Goal: Task Accomplishment & Management: Use online tool/utility

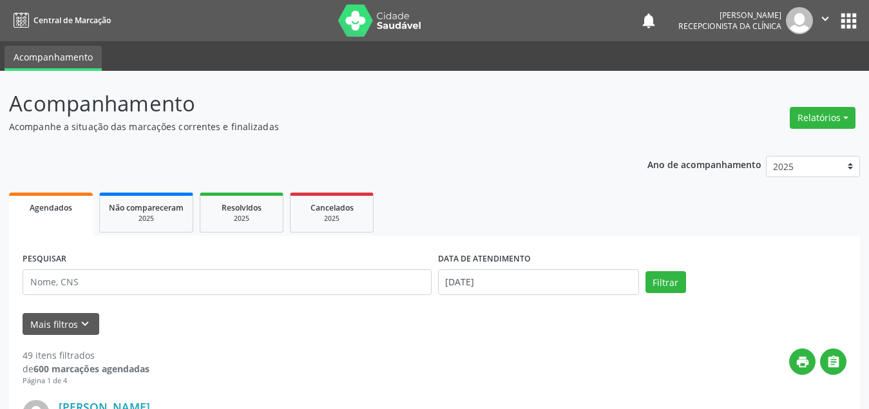
scroll to position [64, 0]
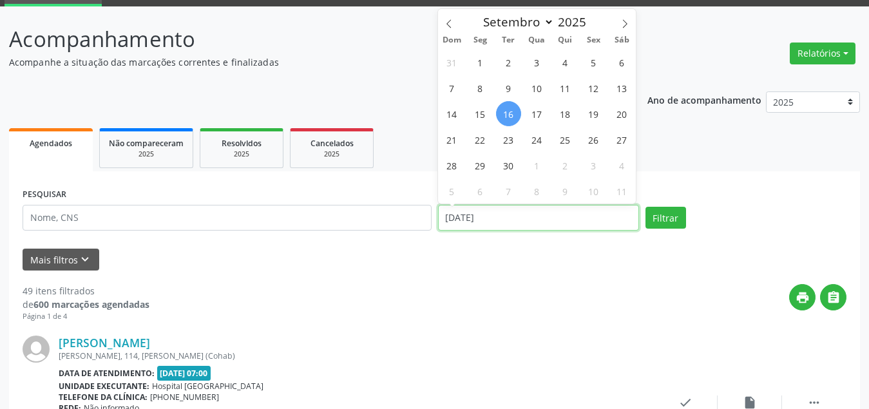
click at [601, 222] on input "[DATE]" at bounding box center [538, 218] width 201 height 26
click at [479, 71] on span "1" at bounding box center [480, 62] width 25 height 25
type input "[DATE]"
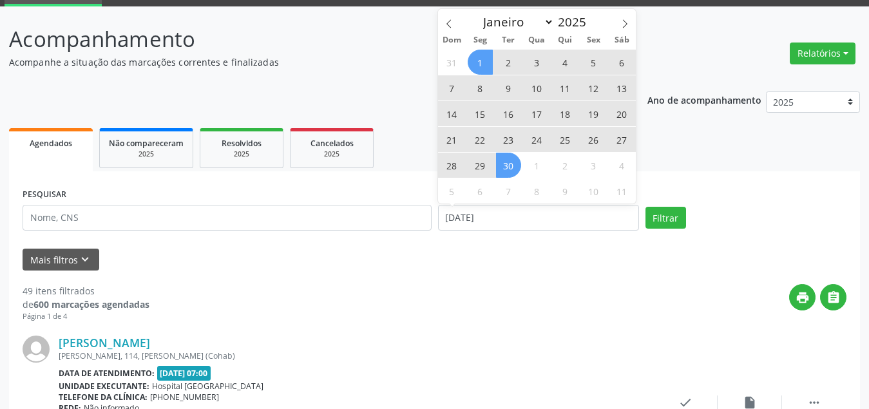
click at [494, 165] on div "31 1 2 3 4 5 6 7 8 9 10 11 12 13 14 15 16 17 18 19 20 21 22 23 24 25 26 27 28 2…" at bounding box center [537, 126] width 198 height 155
click at [506, 166] on span "30" at bounding box center [508, 165] width 25 height 25
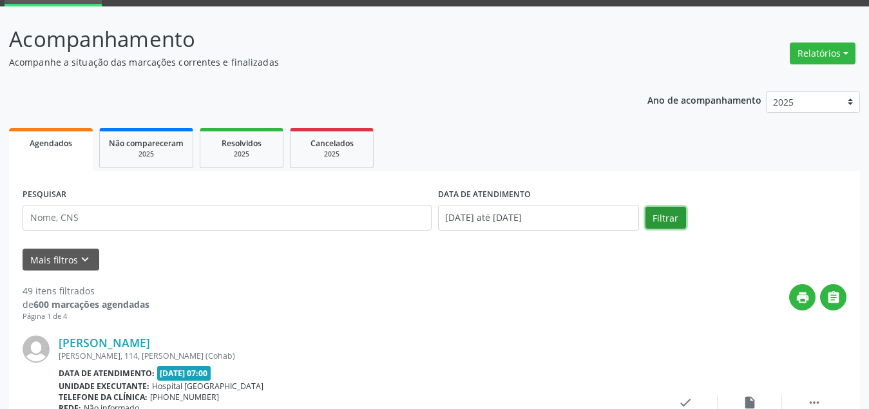
click at [651, 211] on button "Filtrar" at bounding box center [666, 218] width 41 height 22
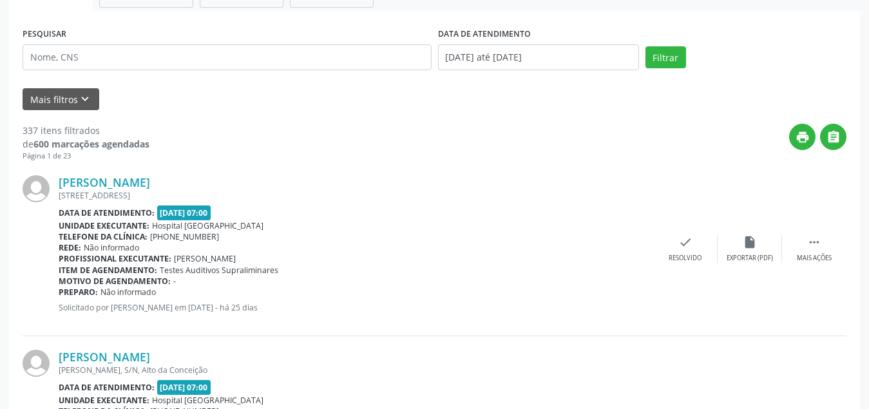
scroll to position [0, 0]
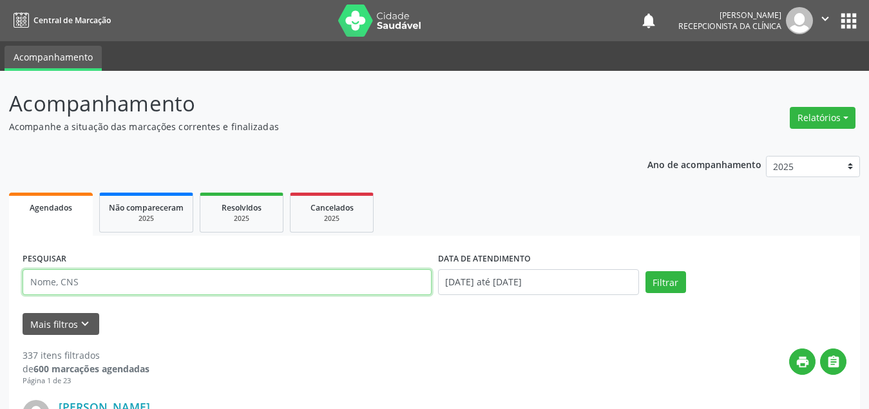
click at [84, 294] on input "text" at bounding box center [227, 282] width 409 height 26
type input "[PERSON_NAME]"
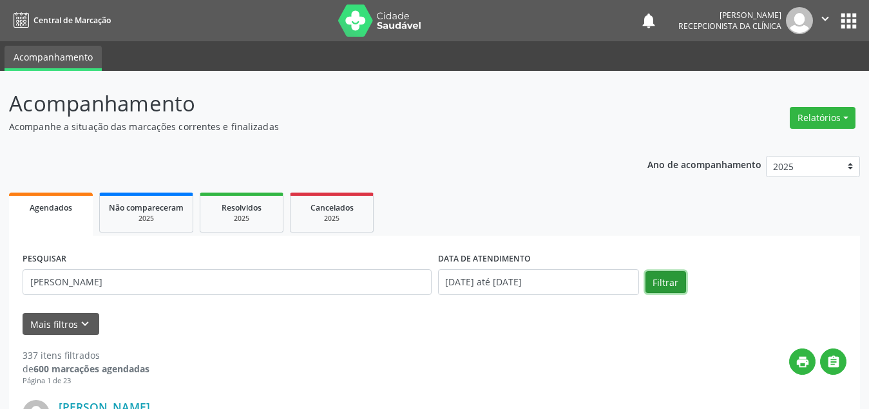
click at [666, 274] on button "Filtrar" at bounding box center [666, 282] width 41 height 22
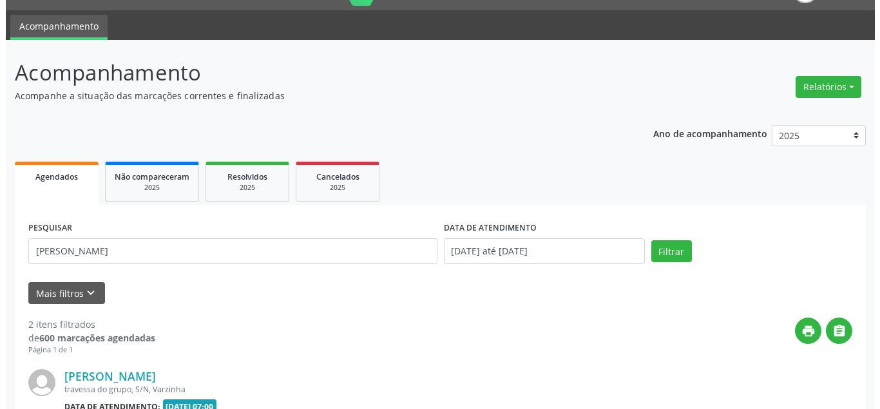
scroll to position [160, 0]
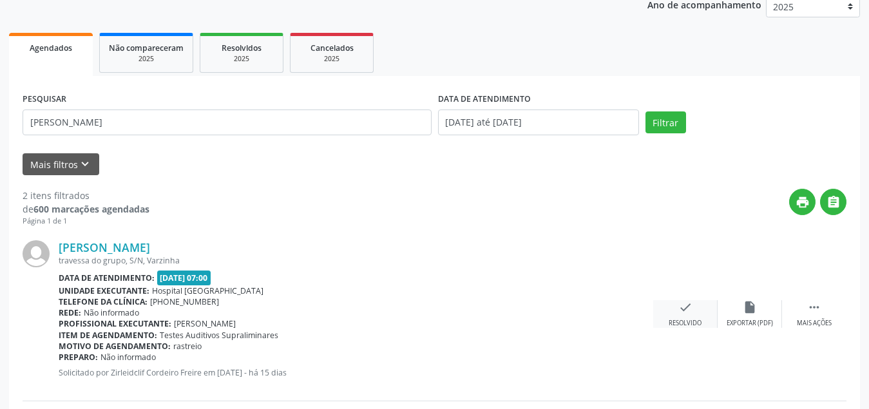
click at [695, 305] on div "check Resolvido" at bounding box center [685, 314] width 64 height 28
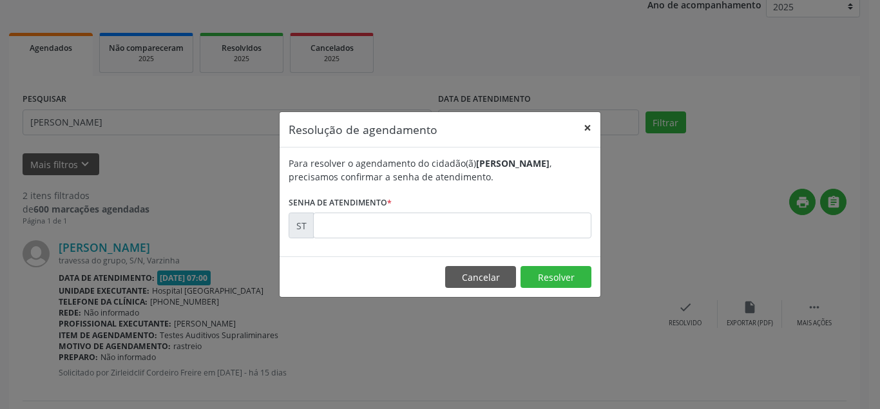
drag, startPoint x: 584, startPoint y: 133, endPoint x: 591, endPoint y: 134, distance: 6.5
click at [584, 134] on button "×" at bounding box center [588, 128] width 26 height 32
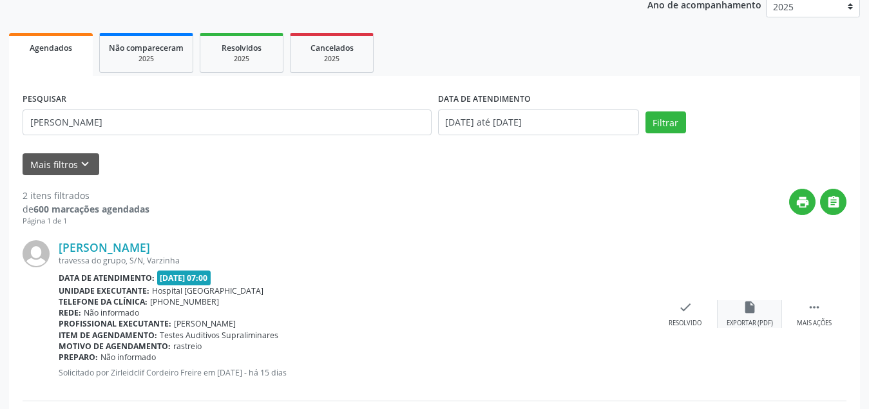
click at [747, 304] on icon "insert_drive_file" at bounding box center [750, 307] width 14 height 14
click at [692, 311] on icon "check" at bounding box center [685, 307] width 14 height 14
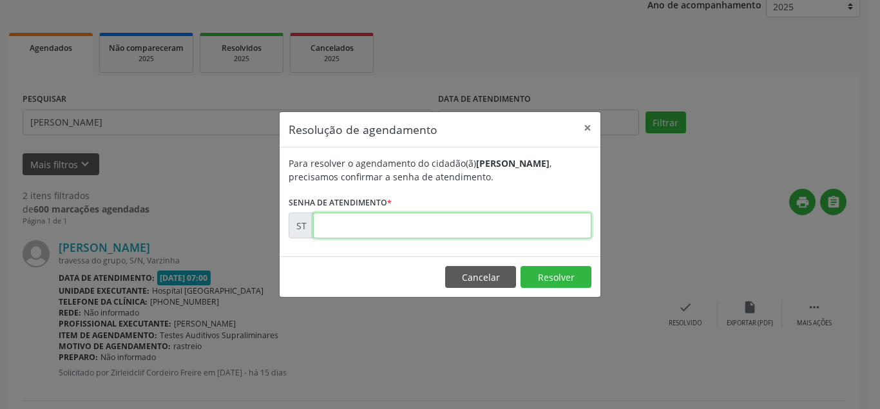
click at [546, 228] on input "text" at bounding box center [452, 226] width 278 height 26
type input "00020615"
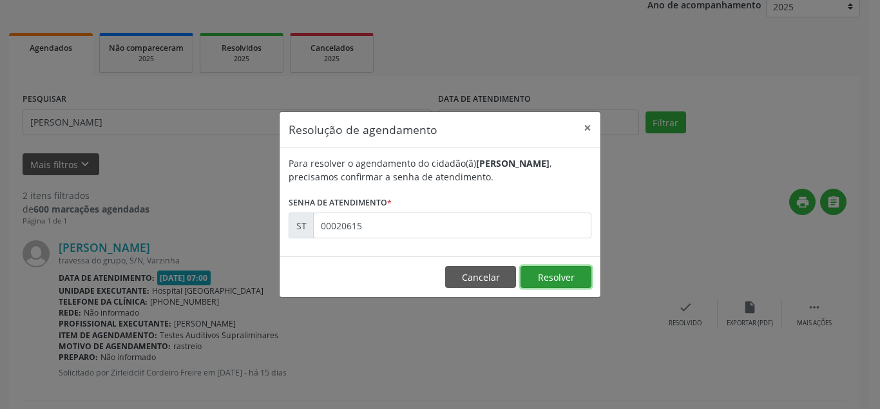
click at [582, 276] on button "Resolver" at bounding box center [556, 277] width 71 height 22
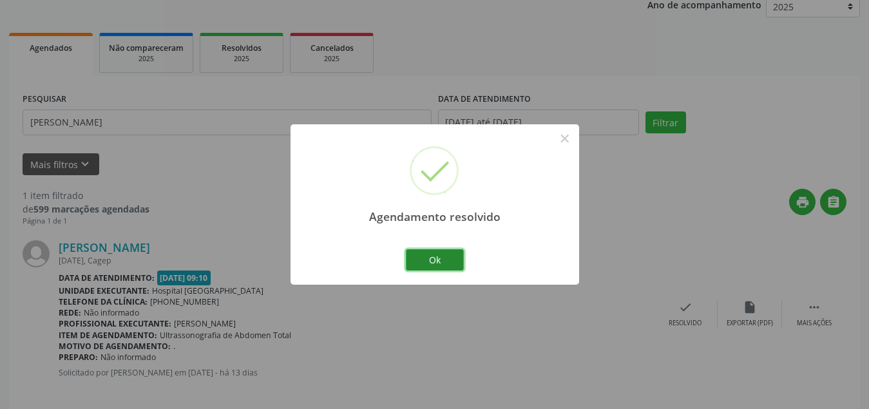
click at [439, 259] on button "Ok" at bounding box center [435, 260] width 58 height 22
